Goal: Navigation & Orientation: Find specific page/section

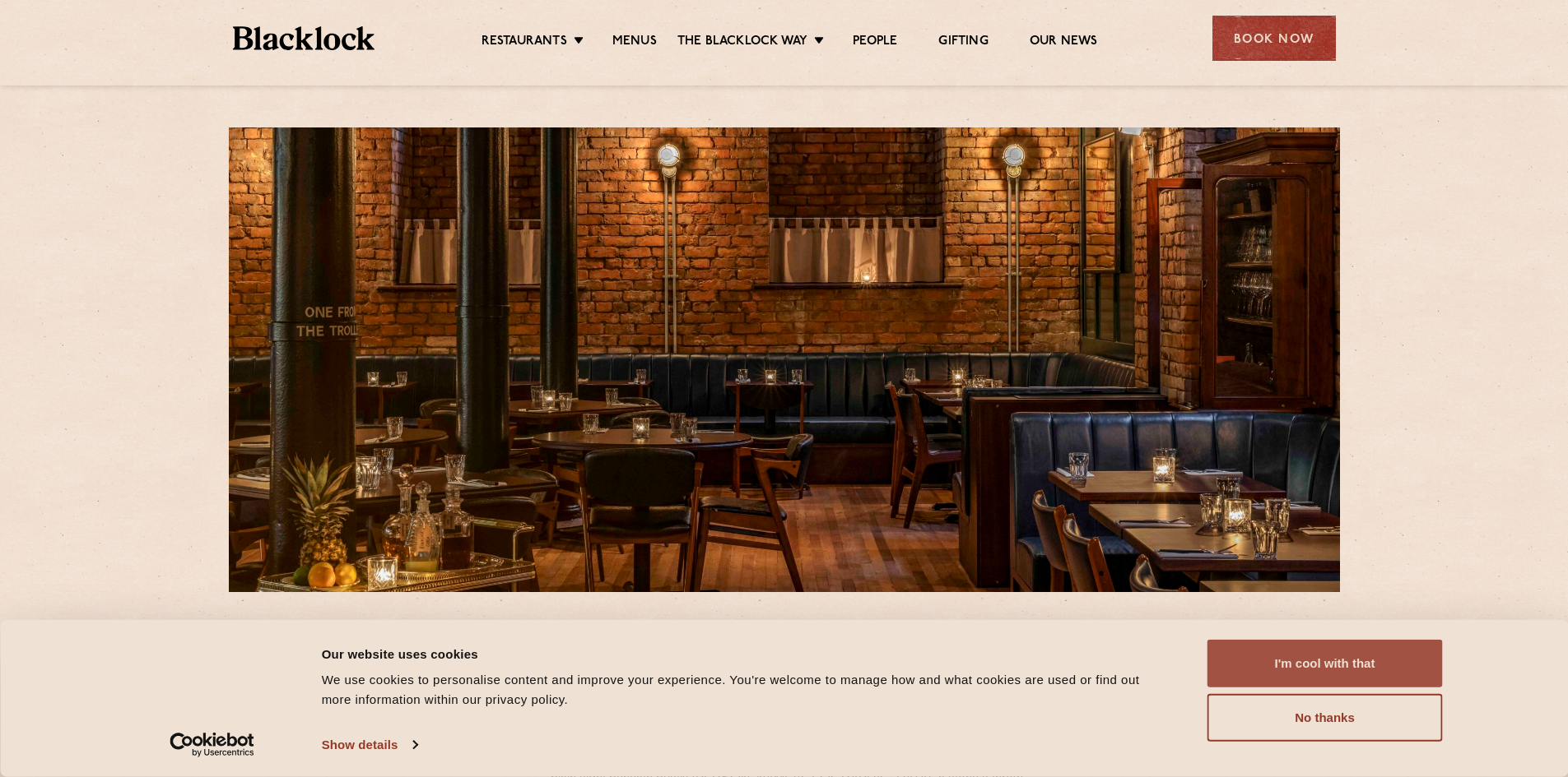
click at [1252, 673] on button "I'm cool with that" at bounding box center [1325, 663] width 236 height 47
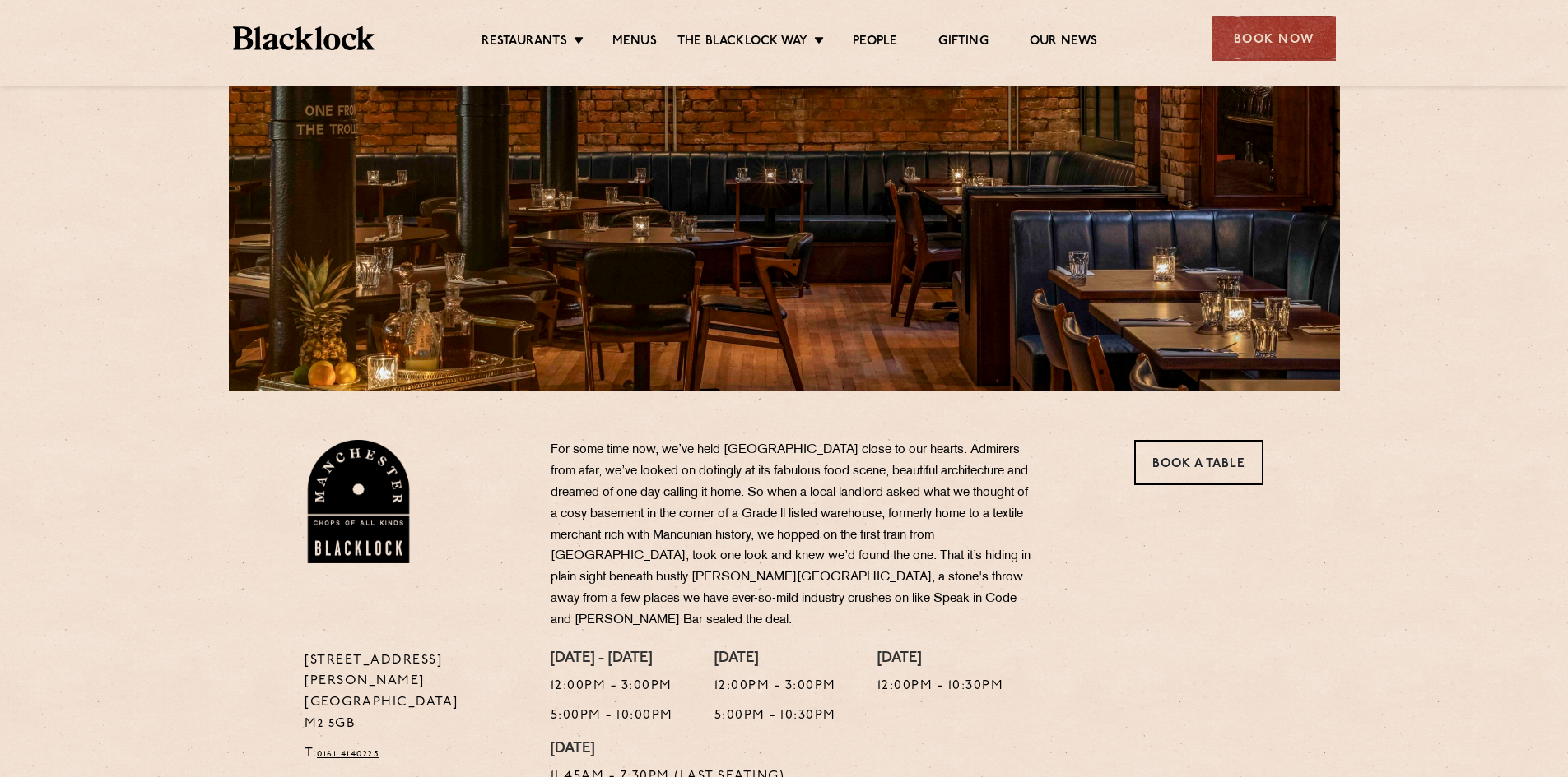
scroll to position [165, 0]
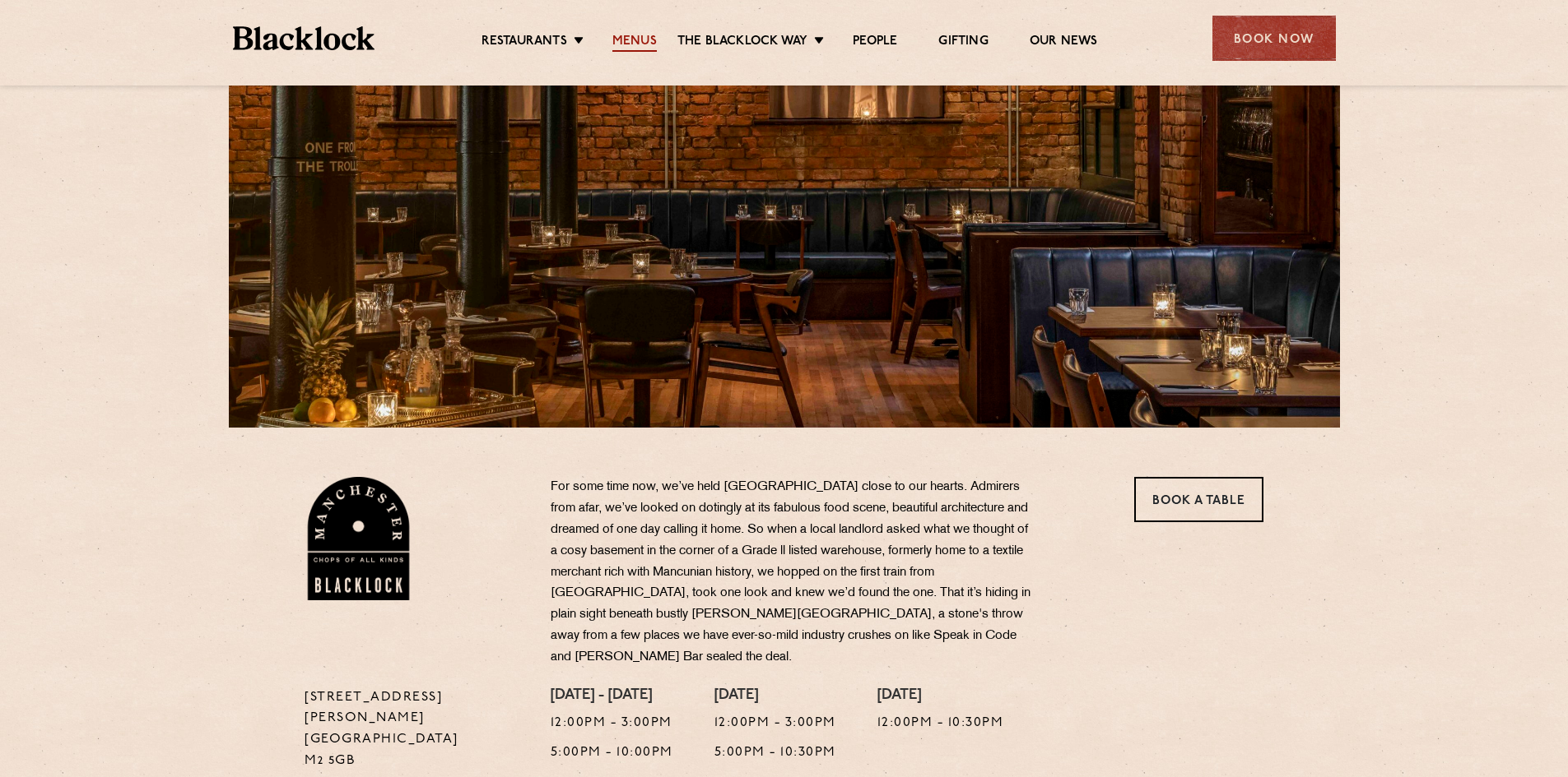
click at [630, 37] on link "Menus" at bounding box center [635, 43] width 45 height 18
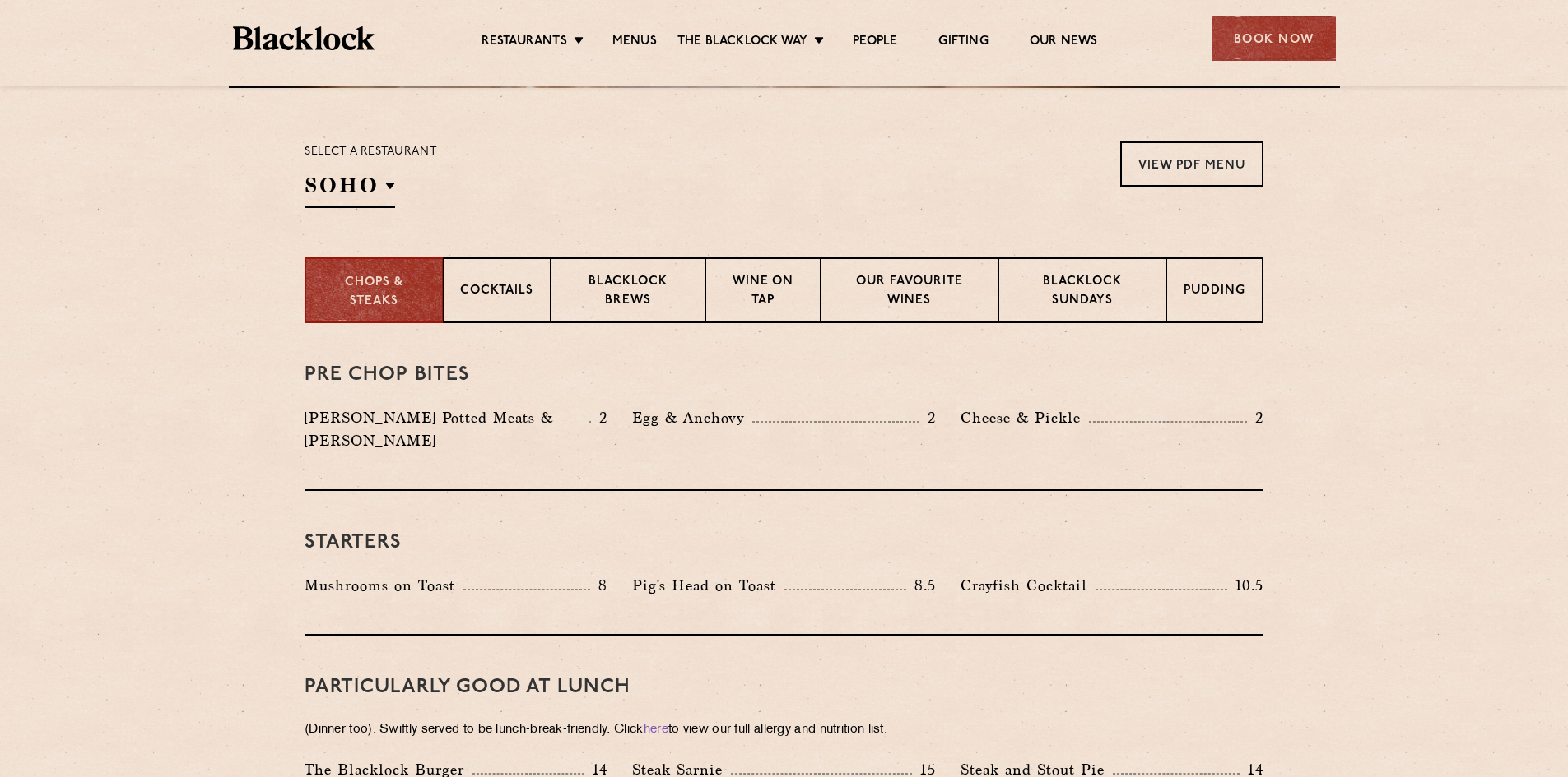
scroll to position [411, 0]
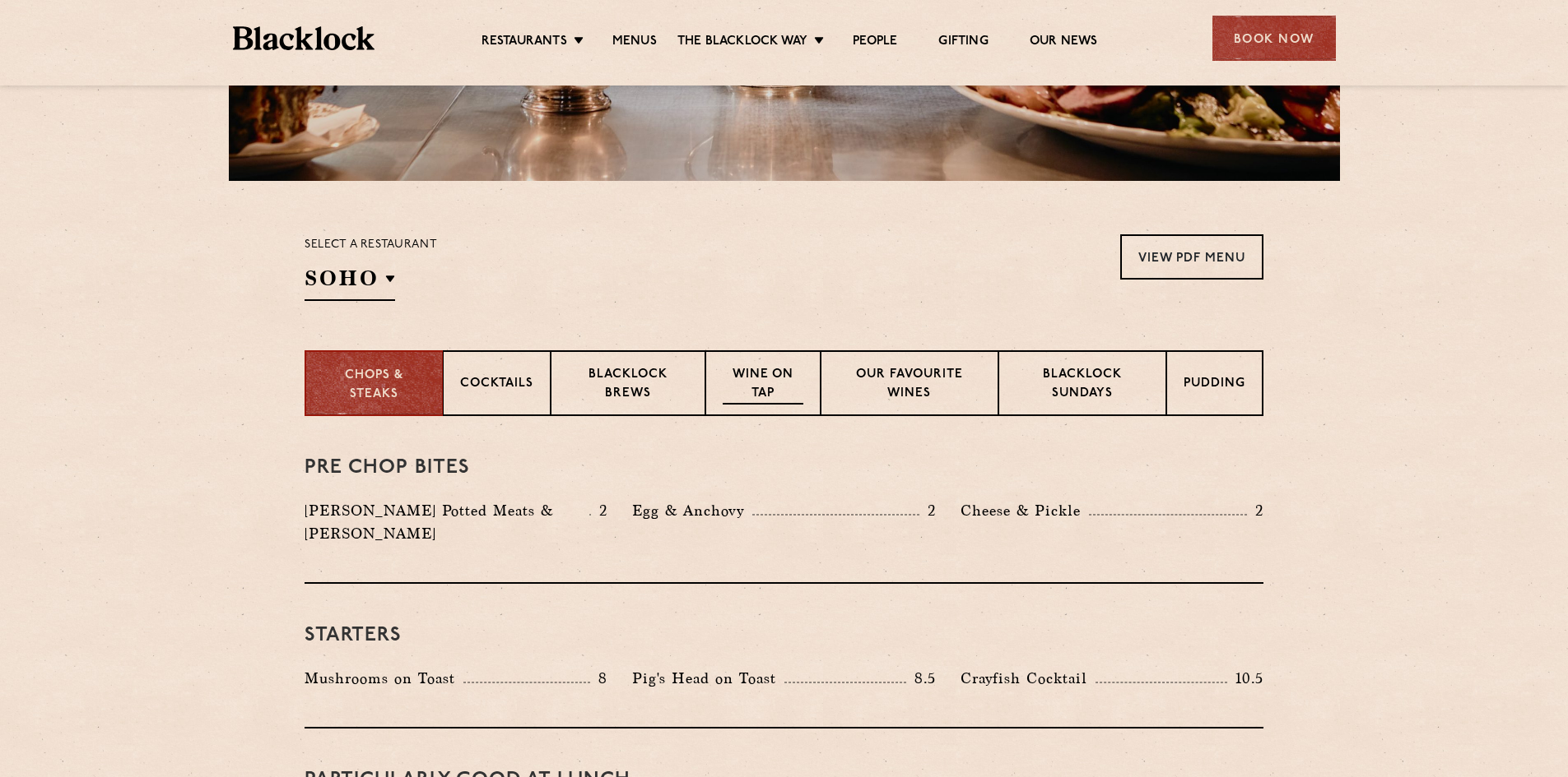
click at [801, 393] on p "Wine on Tap" at bounding box center [763, 384] width 81 height 39
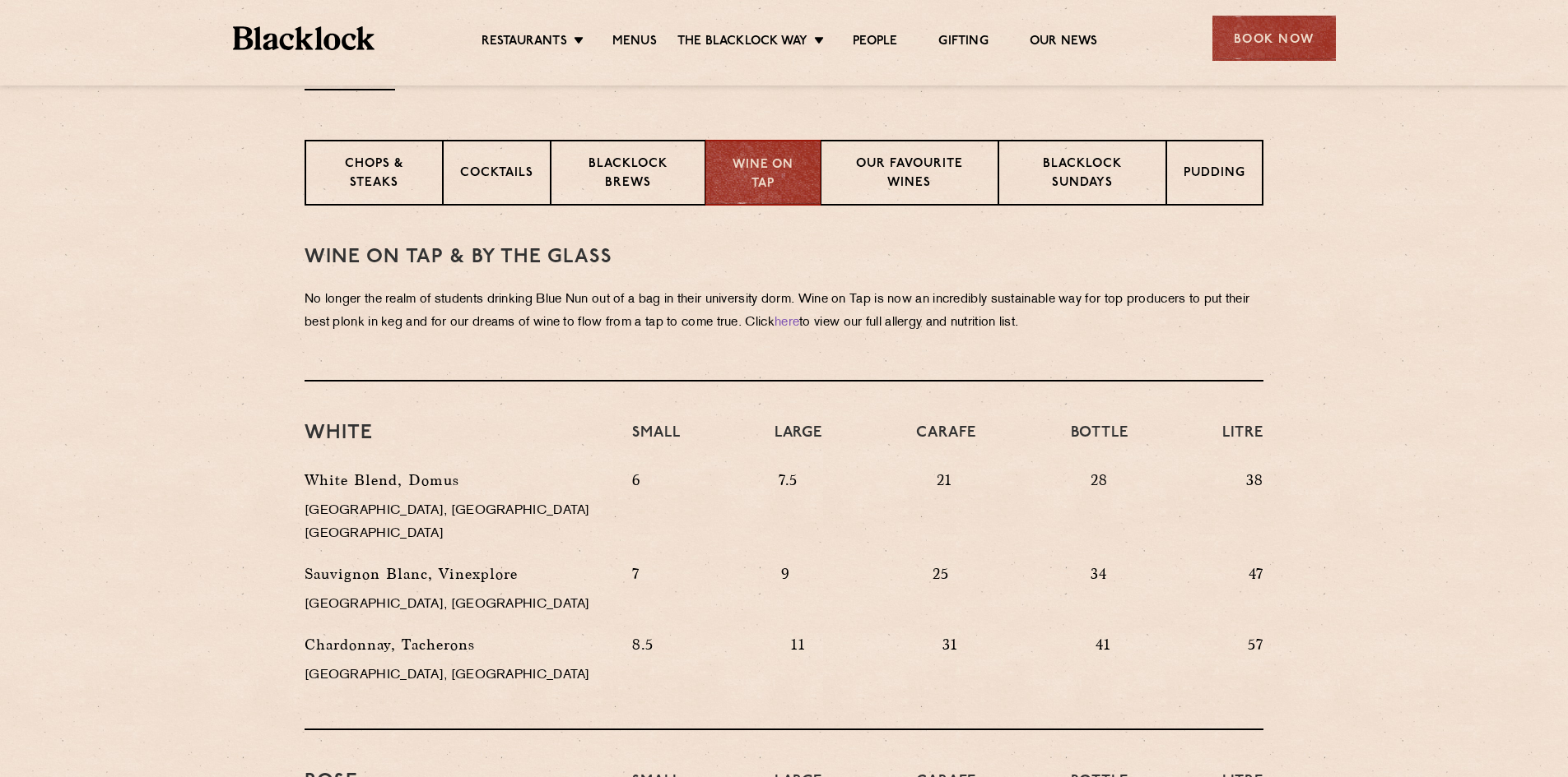
scroll to position [576, 0]
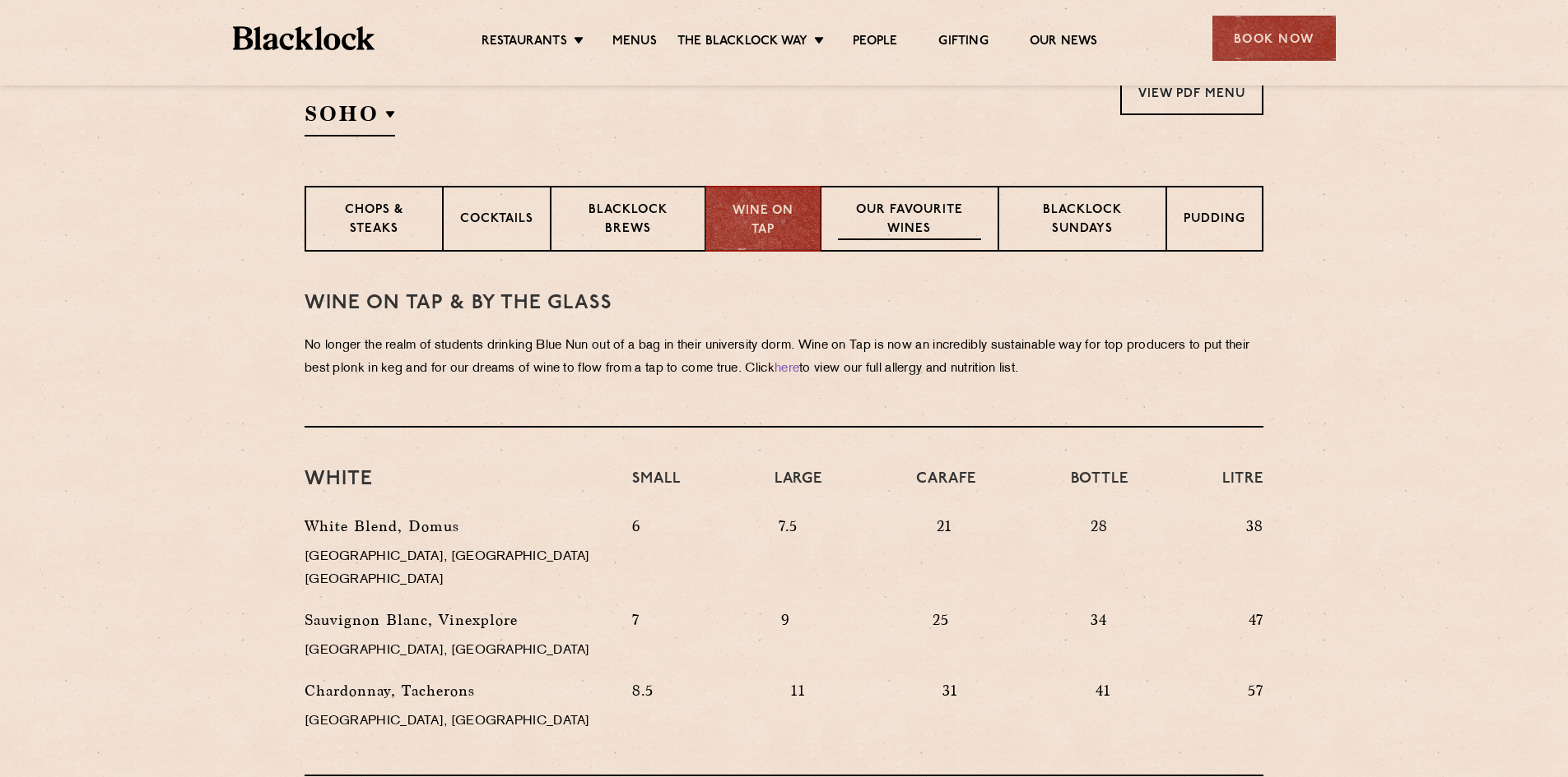
click at [929, 215] on p "Our favourite wines" at bounding box center [908, 220] width 143 height 39
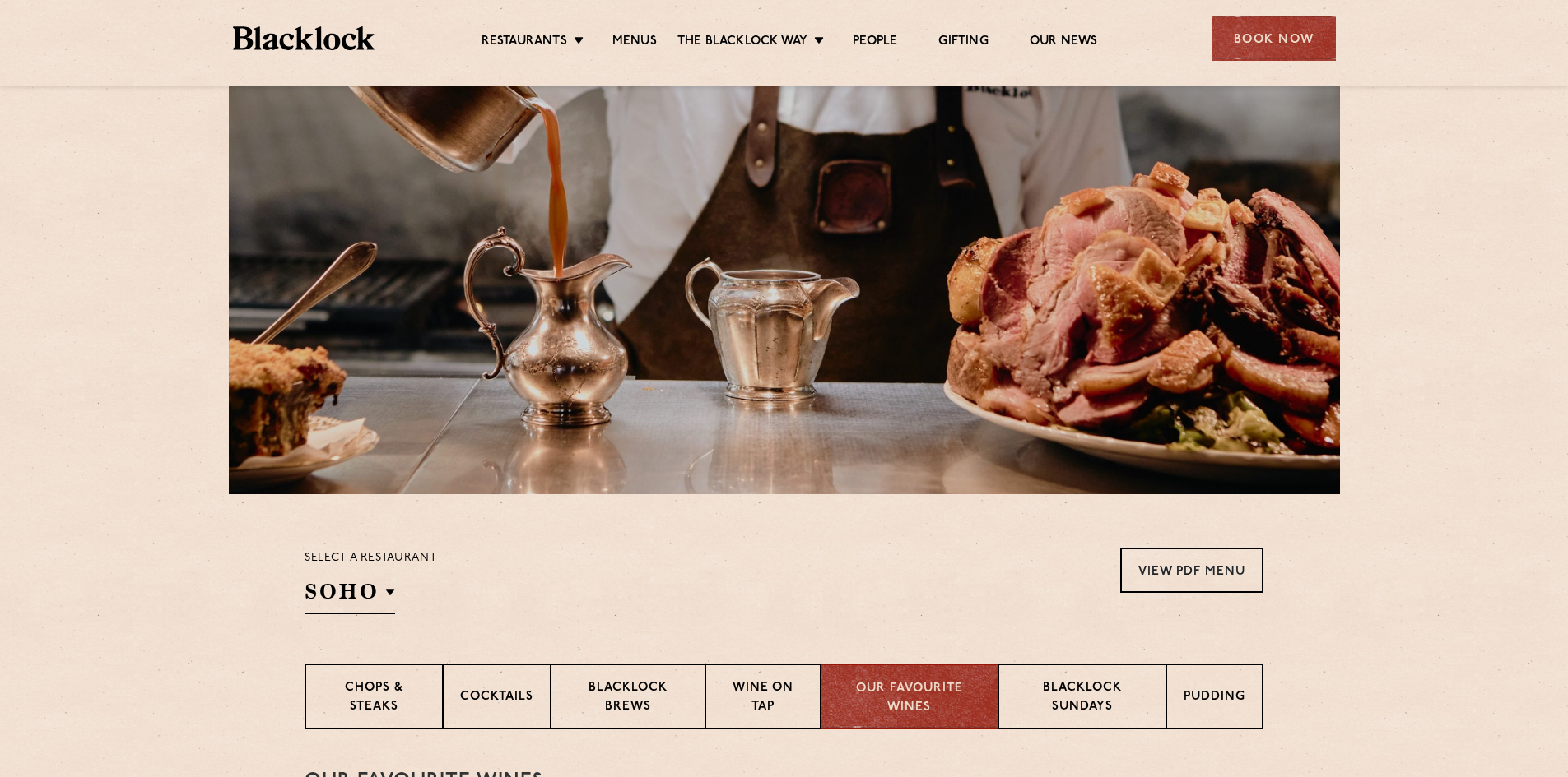
scroll to position [0, 0]
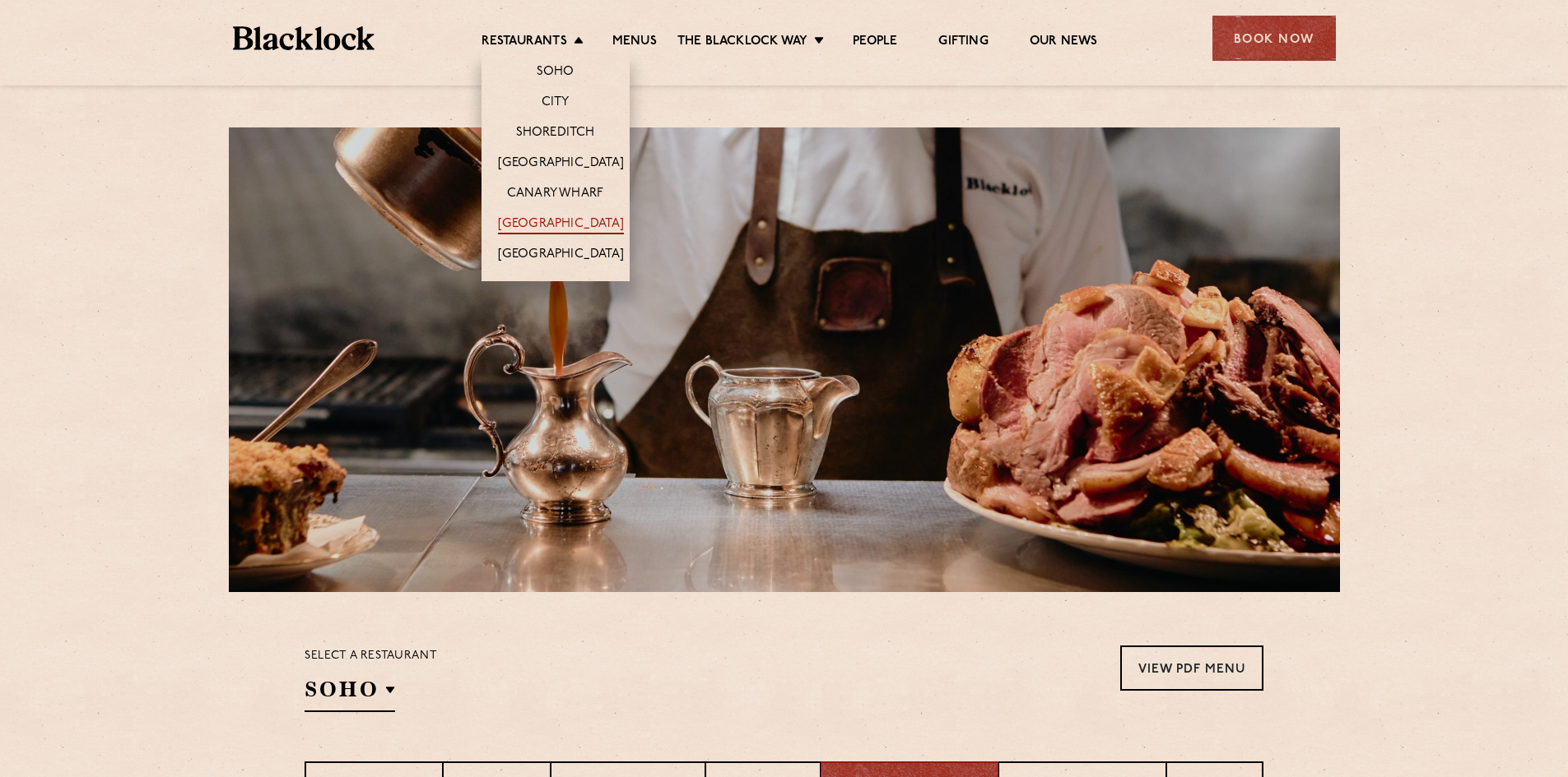
click at [517, 225] on link "[GEOGRAPHIC_DATA]" at bounding box center [560, 225] width 126 height 18
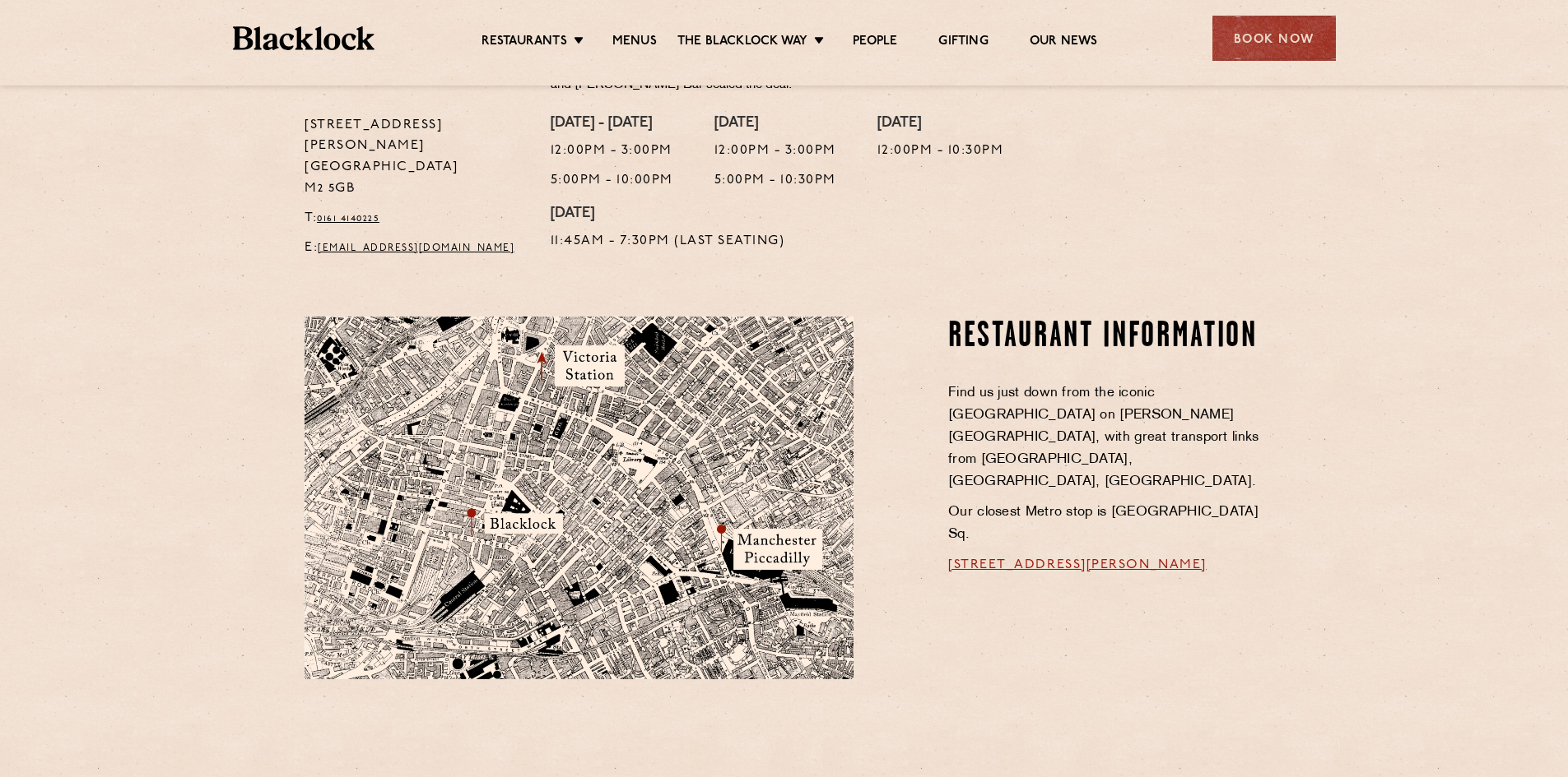
scroll to position [823, 0]
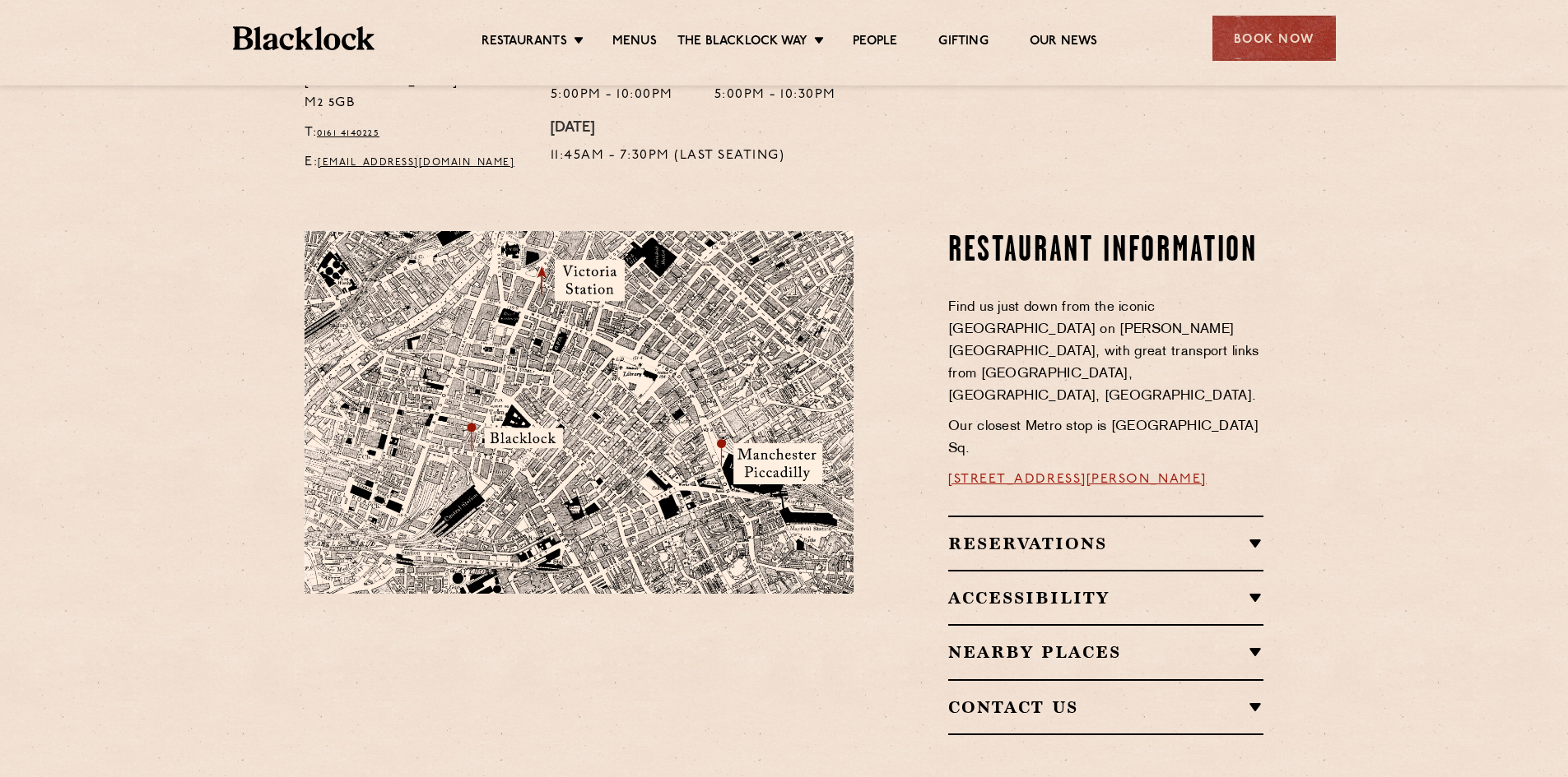
click at [1111, 534] on h2 "Reservations" at bounding box center [1105, 544] width 316 height 20
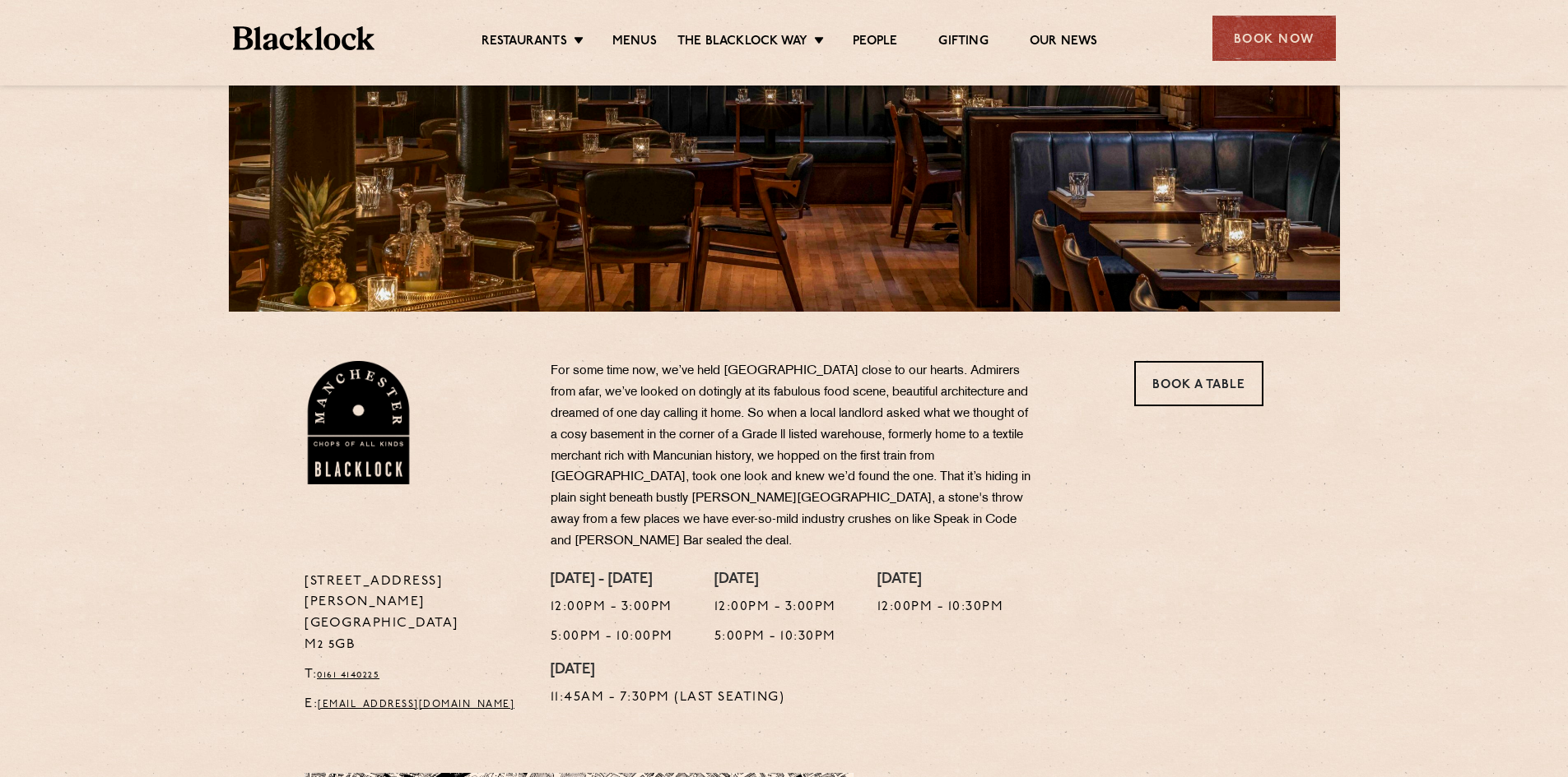
scroll to position [165, 0]
